Goal: Task Accomplishment & Management: Manage account settings

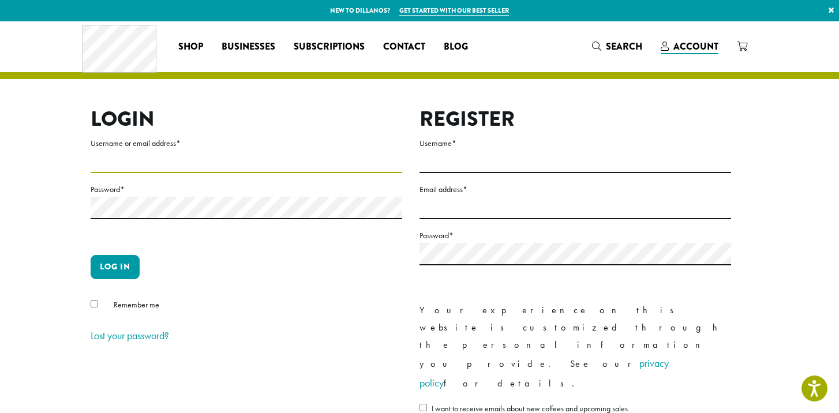
click at [286, 164] on input "Username or email address *" at bounding box center [247, 162] width 312 height 23
type input "**********"
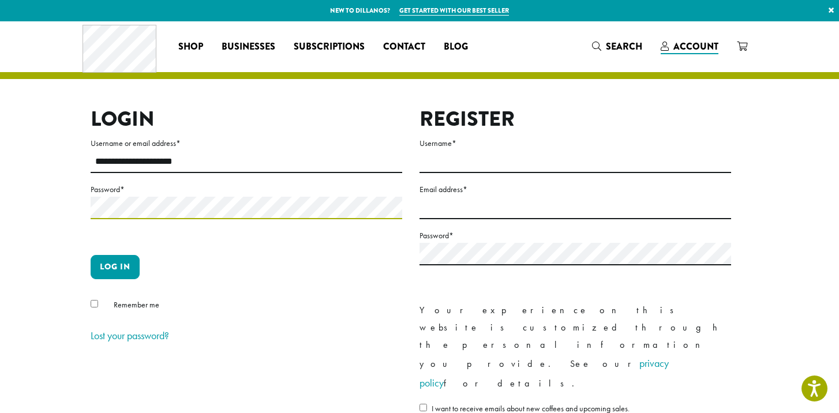
click at [91, 255] on button "Log in" at bounding box center [115, 267] width 49 height 24
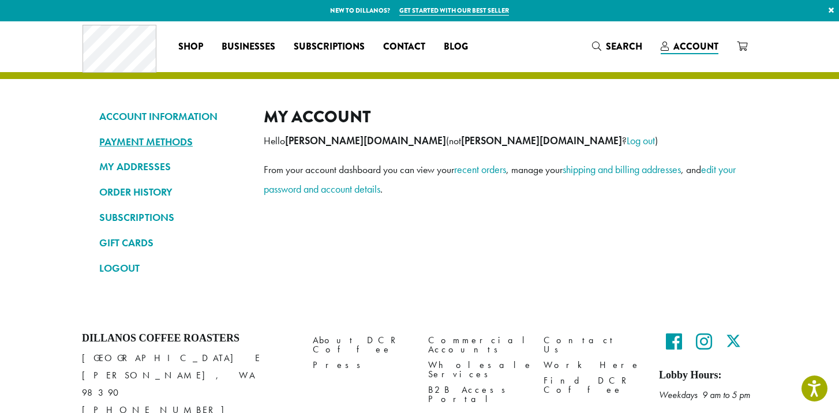
click at [181, 140] on link "PAYMENT METHODS" at bounding box center [172, 142] width 147 height 20
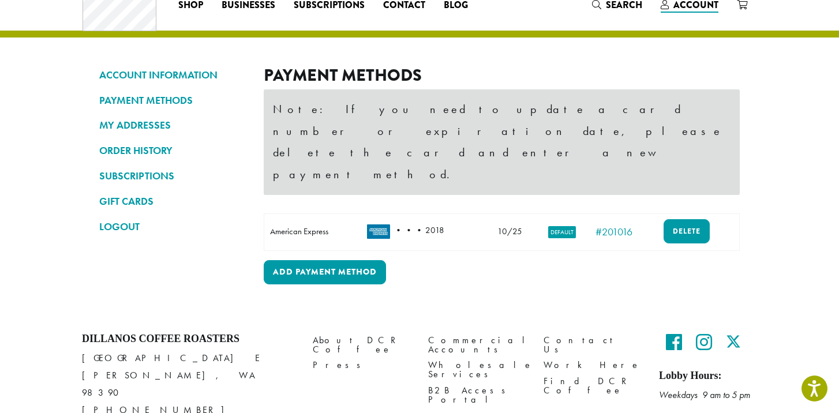
scroll to position [49, 0]
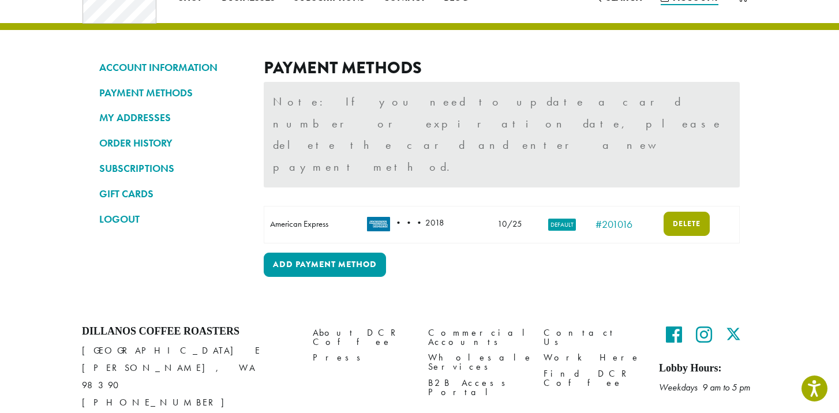
click at [686, 212] on link "Delete" at bounding box center [687, 224] width 46 height 24
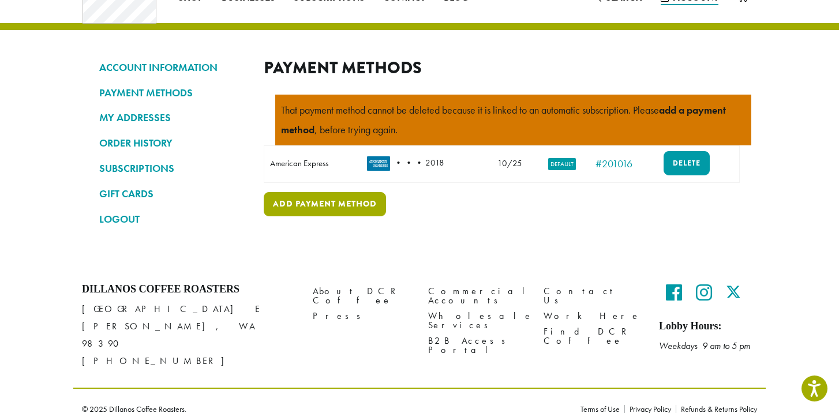
click at [338, 203] on link "Add payment method" at bounding box center [325, 204] width 122 height 24
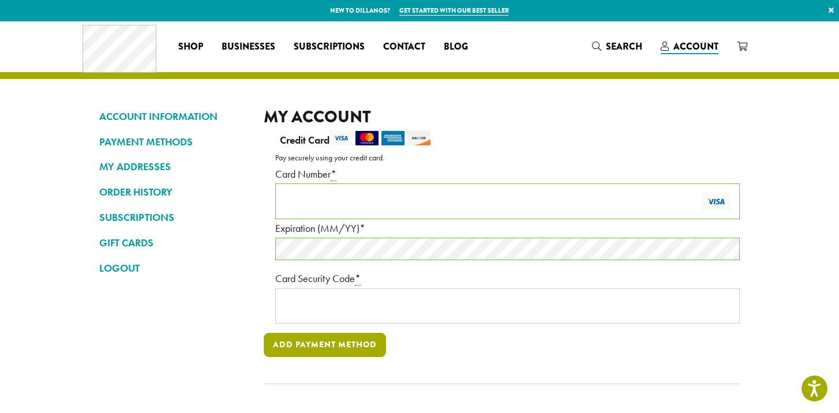
click at [291, 344] on button "Add payment method" at bounding box center [325, 345] width 122 height 24
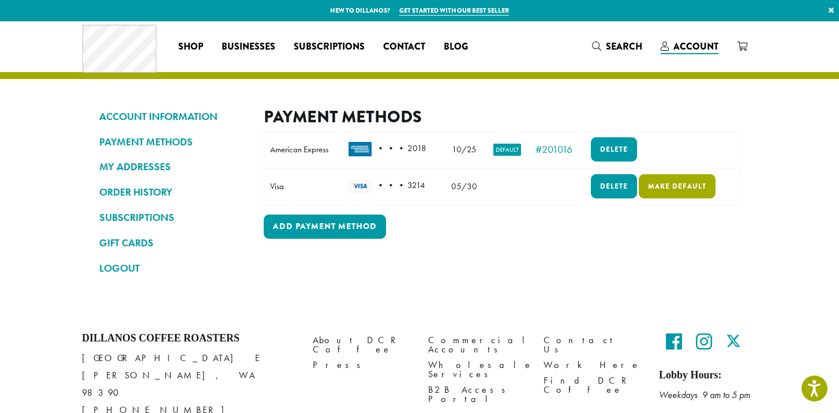
click at [660, 184] on link "Make default" at bounding box center [677, 186] width 77 height 24
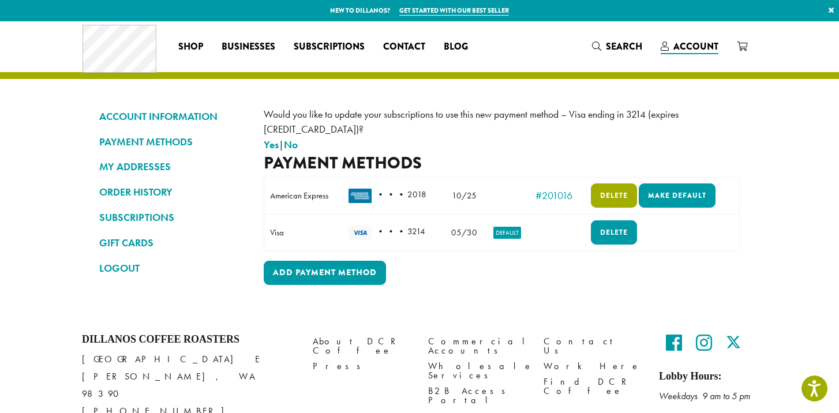
click at [611, 183] on link "Delete" at bounding box center [614, 195] width 46 height 24
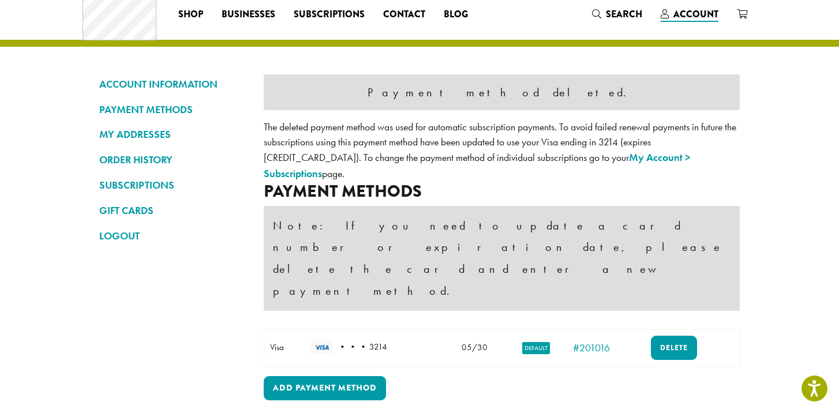
scroll to position [33, 0]
